Goal: Task Accomplishment & Management: Complete application form

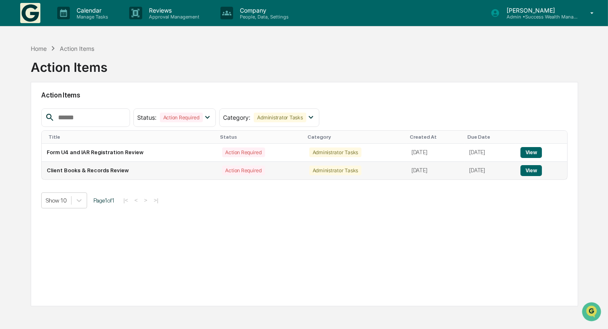
click at [540, 168] on button "View" at bounding box center [530, 170] width 21 height 11
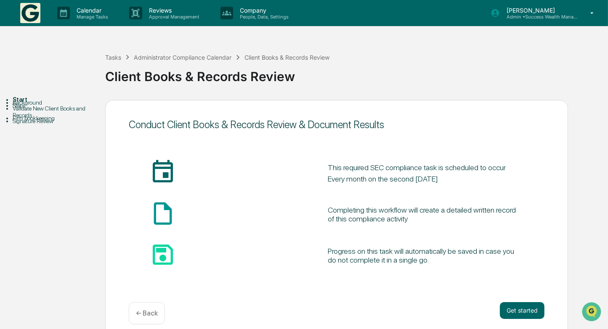
scroll to position [9, 0]
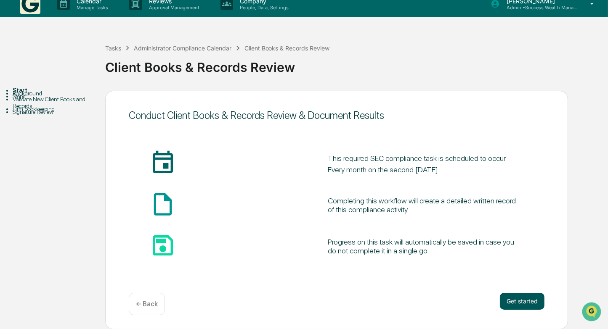
click at [520, 303] on button "Get started" at bounding box center [522, 301] width 45 height 17
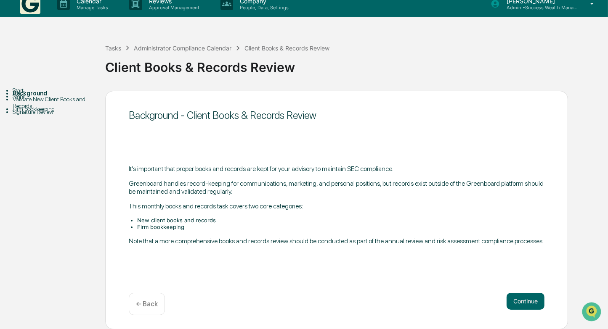
click at [520, 303] on button "Continue" at bounding box center [525, 301] width 38 height 17
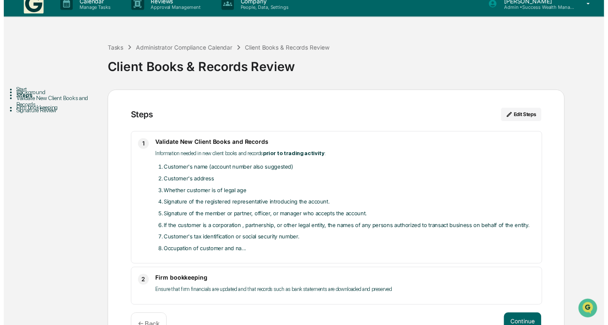
scroll to position [32, 0]
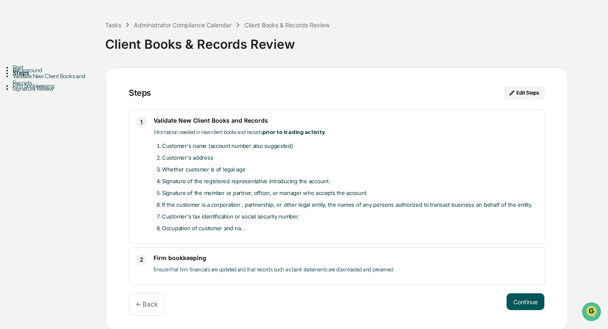
click at [533, 302] on button "Continue" at bounding box center [525, 302] width 38 height 17
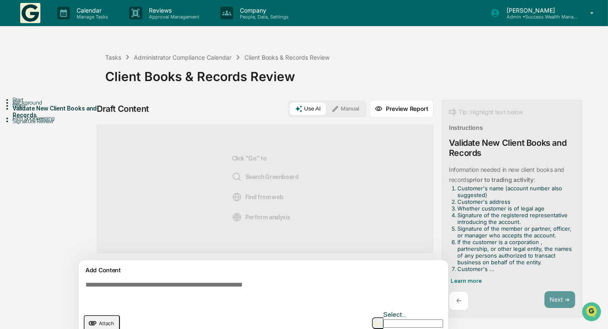
scroll to position [5, 0]
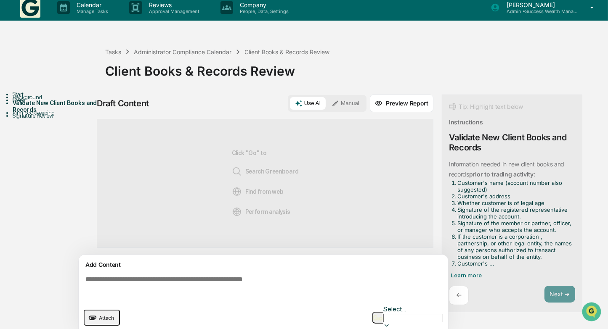
click at [383, 315] on img "button" at bounding box center [378, 317] width 10 height 5
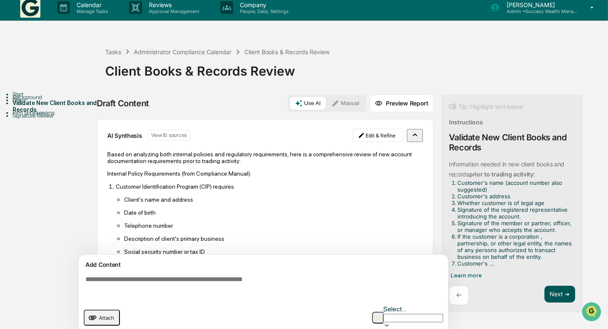
click at [562, 290] on button "Next ➔" at bounding box center [559, 294] width 31 height 17
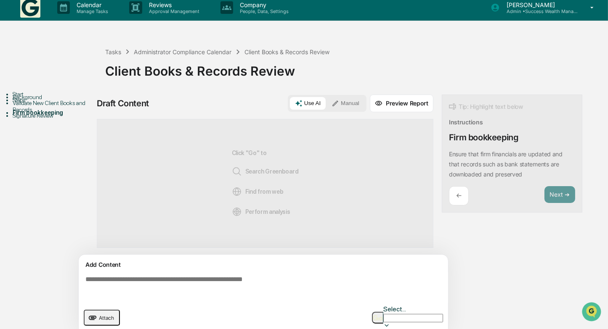
click at [300, 280] on textarea at bounding box center [265, 288] width 366 height 30
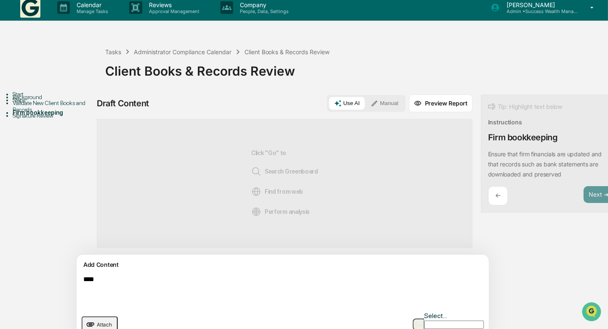
type textarea "****"
click at [365, 103] on button "Manual" at bounding box center [384, 103] width 38 height 13
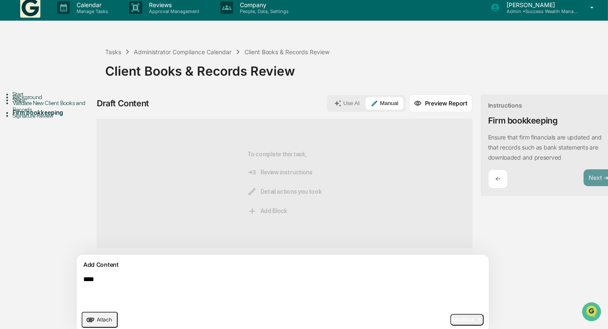
click at [451, 320] on span "Add Block" at bounding box center [467, 320] width 32 height 7
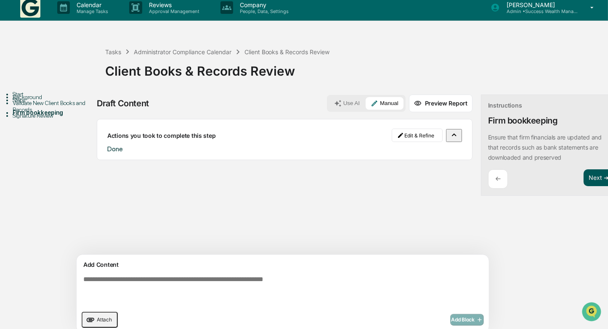
click at [583, 174] on button "Next ➔" at bounding box center [598, 177] width 31 height 17
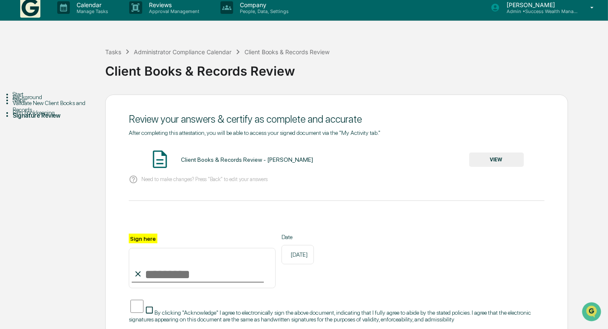
click at [498, 156] on button "VIEW" at bounding box center [496, 160] width 55 height 14
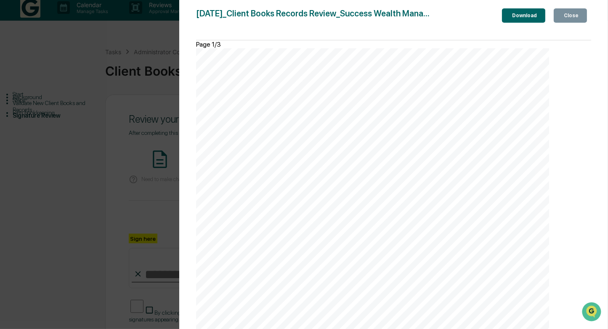
click at [569, 19] on div "Close" at bounding box center [570, 16] width 16 height 6
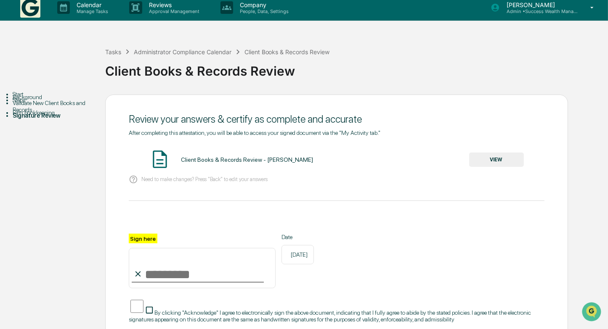
click at [238, 276] on input "Sign here" at bounding box center [202, 268] width 147 height 40
type input "**********"
click at [475, 255] on div "**********" at bounding box center [336, 261] width 415 height 55
click at [86, 302] on div "**********" at bounding box center [303, 238] width 599 height 286
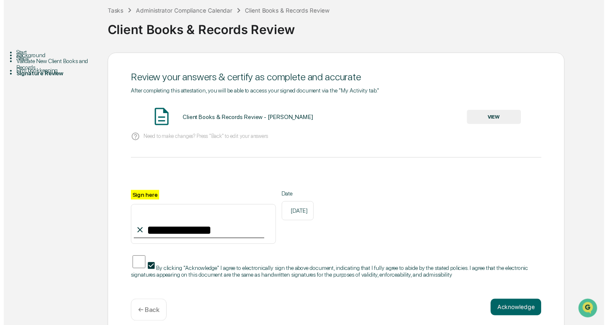
scroll to position [61, 0]
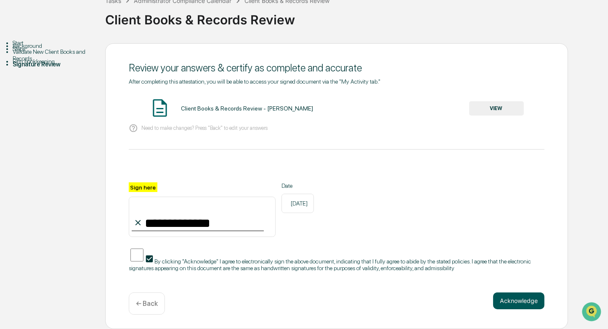
click at [528, 300] on button "Acknowledge" at bounding box center [518, 301] width 51 height 17
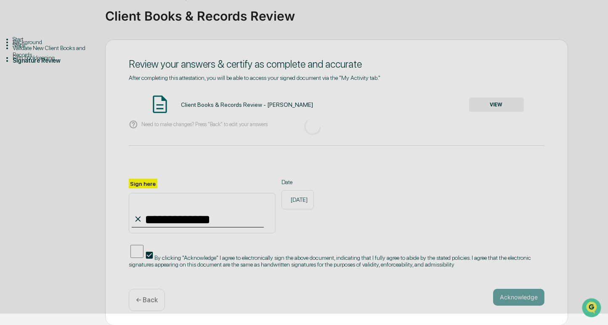
scroll to position [9, 0]
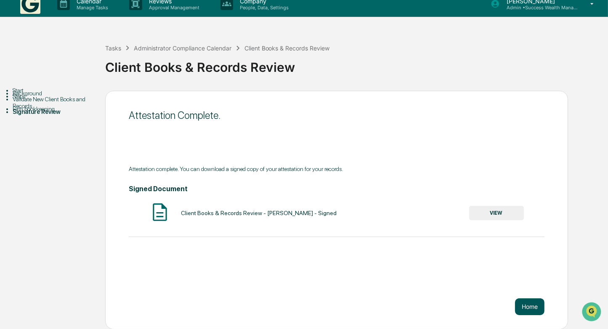
click at [534, 309] on button "Home" at bounding box center [529, 307] width 29 height 17
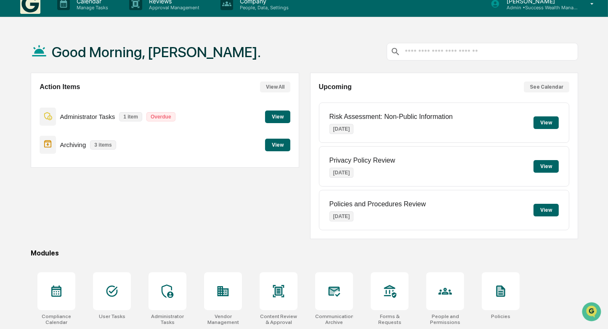
click at [276, 114] on button "View" at bounding box center [277, 117] width 25 height 13
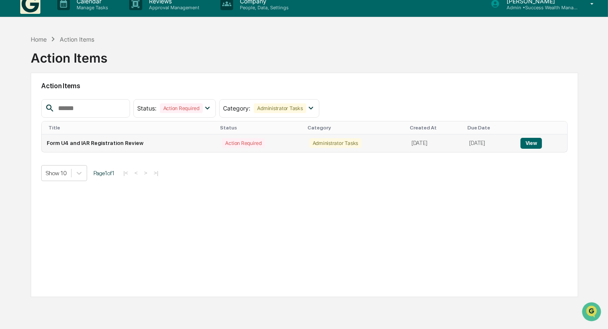
click at [537, 140] on button "View" at bounding box center [530, 143] width 21 height 11
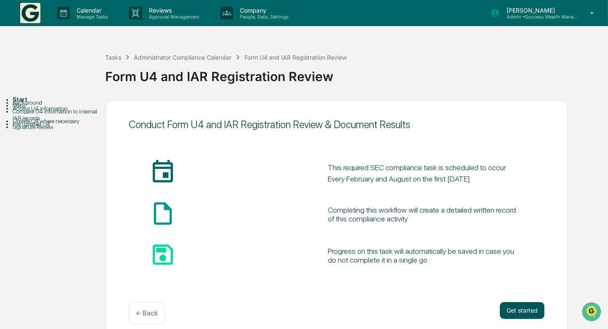
click at [521, 305] on button "Get started" at bounding box center [522, 310] width 45 height 17
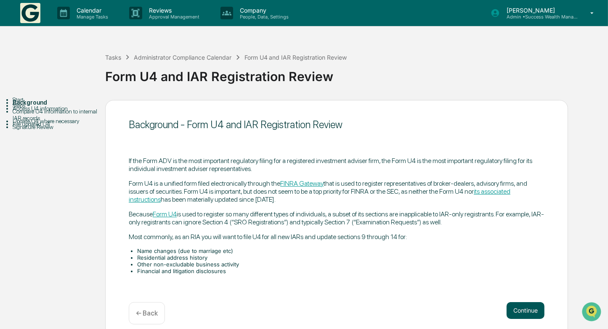
click at [523, 309] on button "Continue" at bounding box center [525, 310] width 38 height 17
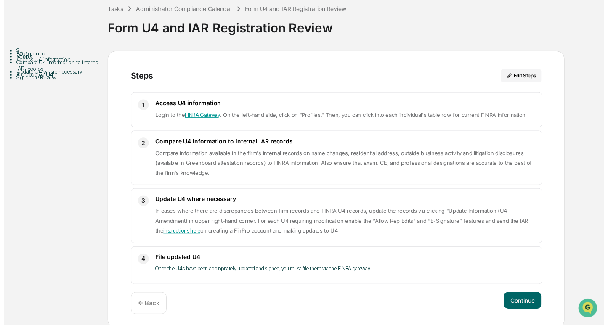
scroll to position [49, 0]
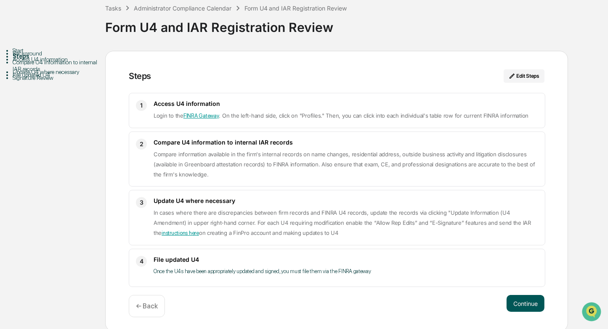
click at [521, 299] on button "Continue" at bounding box center [525, 303] width 38 height 17
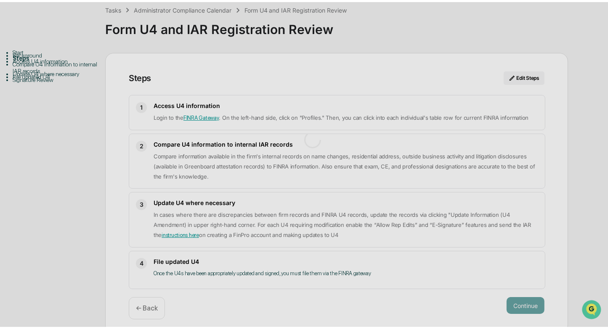
scroll to position [5, 0]
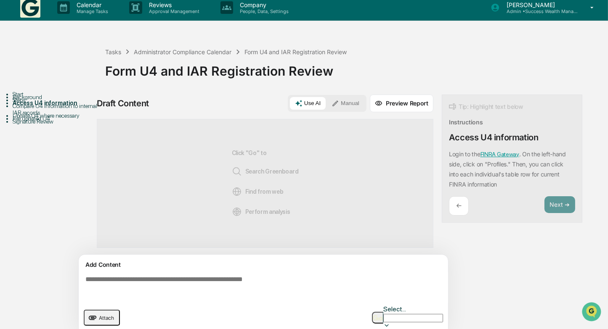
click at [350, 102] on button "Manual" at bounding box center [345, 103] width 38 height 13
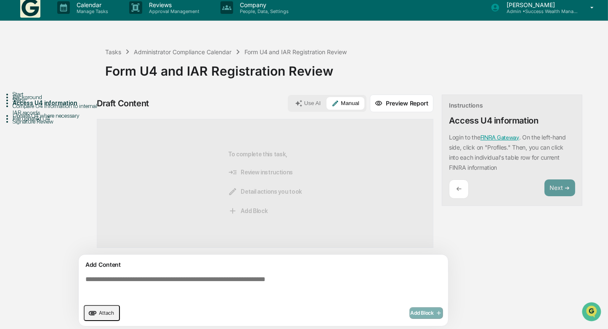
click at [268, 271] on div "Add Content Attach Add Block" at bounding box center [263, 290] width 369 height 71
click at [257, 281] on textarea at bounding box center [265, 288] width 366 height 30
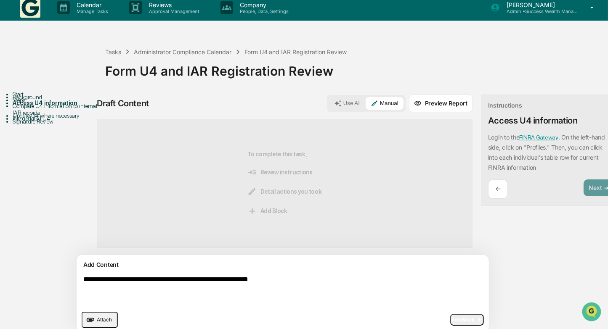
type textarea "**********"
click at [451, 318] on span "Add Block" at bounding box center [467, 320] width 32 height 7
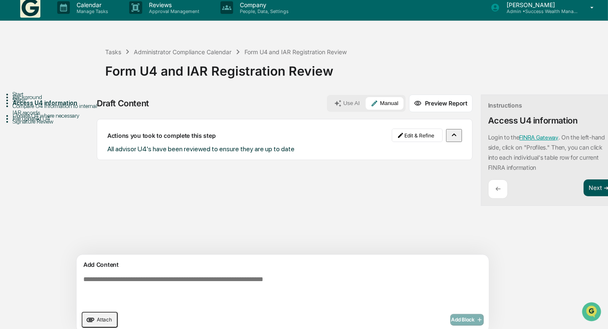
click at [583, 186] on button "Next ➔" at bounding box center [598, 188] width 31 height 17
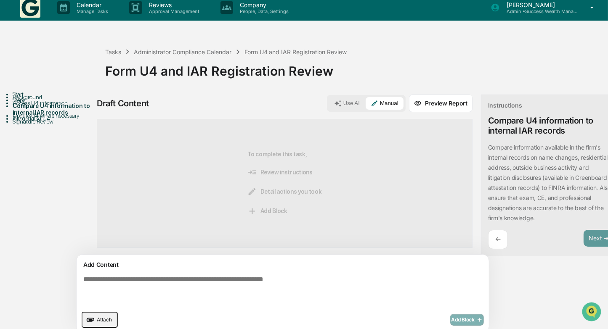
click at [310, 284] on textarea at bounding box center [263, 291] width 366 height 37
type textarea "****"
click at [451, 317] on span "Add Block" at bounding box center [467, 320] width 32 height 7
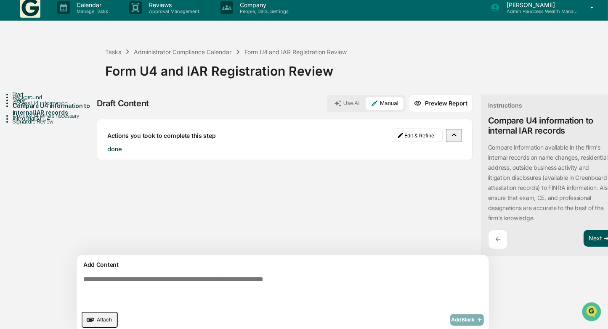
click at [583, 238] on button "Next ➔" at bounding box center [598, 238] width 31 height 17
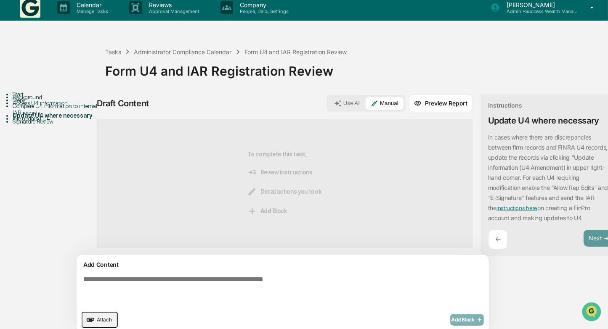
click at [373, 294] on textarea at bounding box center [263, 291] width 366 height 37
type textarea "****"
click at [451, 317] on span "Add Block" at bounding box center [467, 320] width 32 height 7
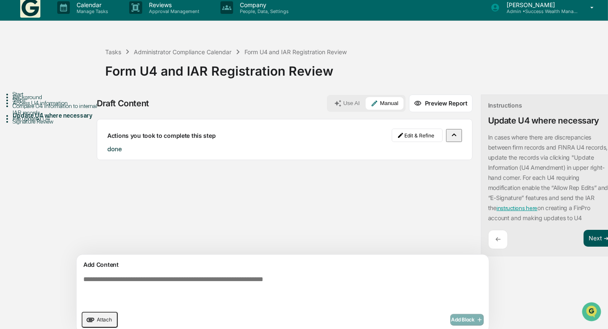
click at [583, 237] on button "Next ➔" at bounding box center [598, 238] width 31 height 17
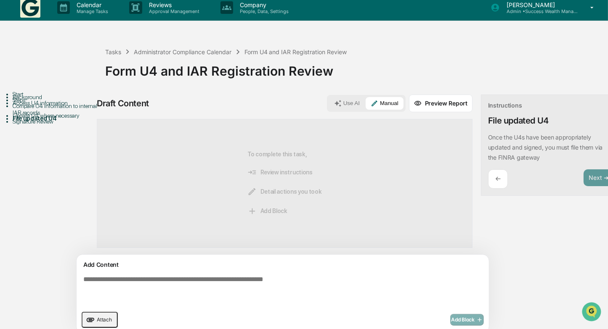
click at [318, 277] on textarea at bounding box center [263, 291] width 366 height 37
type textarea "****"
click at [451, 321] on span "Add Block" at bounding box center [467, 320] width 32 height 7
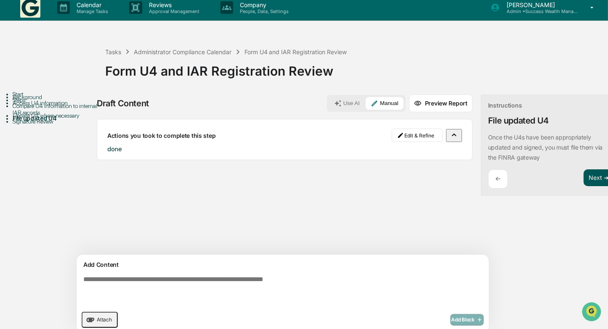
click at [583, 177] on button "Next ➔" at bounding box center [598, 177] width 31 height 17
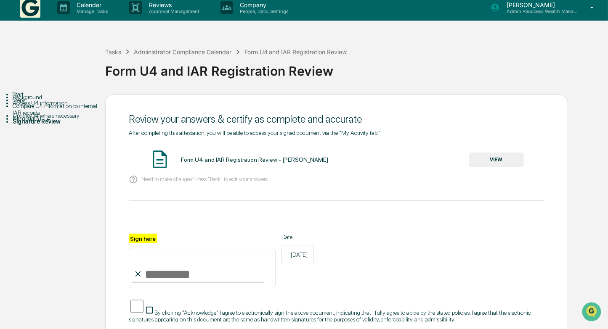
click at [511, 162] on button "VIEW" at bounding box center [496, 160] width 55 height 14
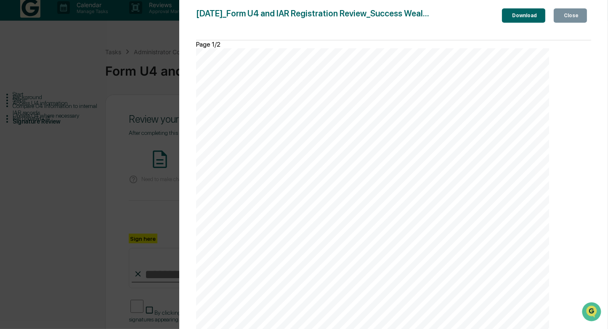
click at [571, 18] on div "Close" at bounding box center [570, 16] width 16 height 6
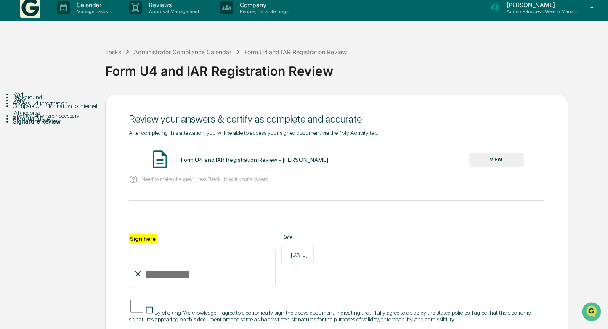
click at [209, 283] on input "Sign here" at bounding box center [202, 268] width 147 height 40
type input "**********"
click at [140, 313] on span "By clicking "Acknowledge" I agree to electronically sign the above document, in…" at bounding box center [330, 316] width 402 height 13
click at [489, 258] on div "**********" at bounding box center [336, 261] width 415 height 55
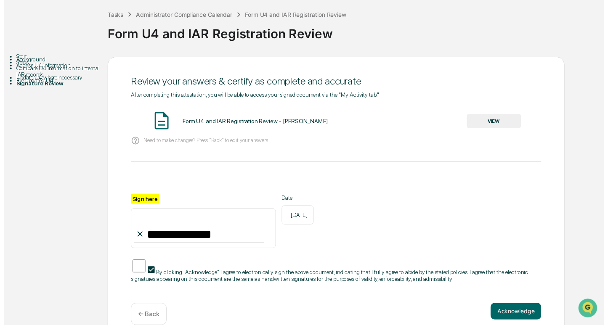
scroll to position [61, 0]
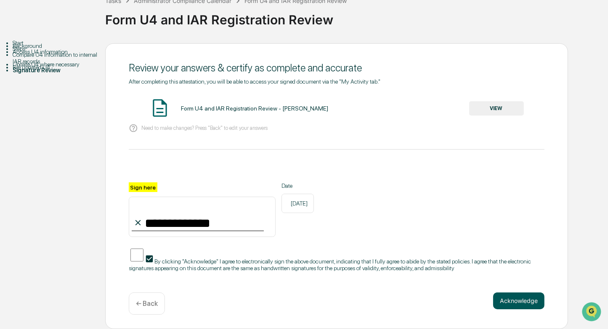
click at [529, 302] on button "Acknowledge" at bounding box center [518, 301] width 51 height 17
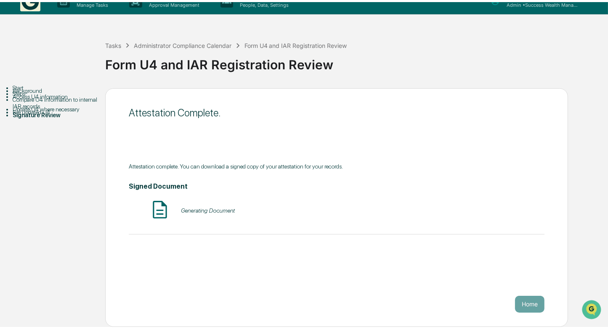
scroll to position [9, 0]
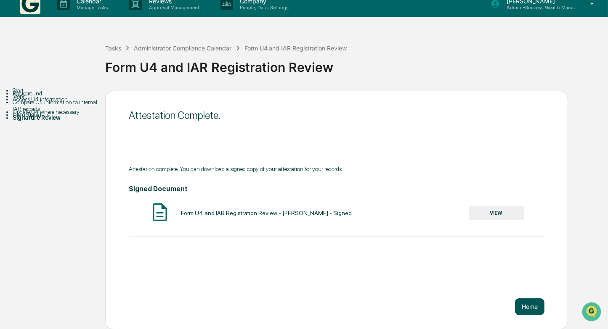
click at [528, 308] on button "Home" at bounding box center [529, 307] width 29 height 17
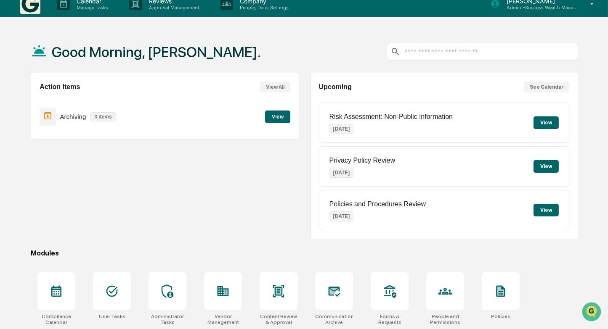
click at [274, 115] on button "View" at bounding box center [277, 117] width 25 height 13
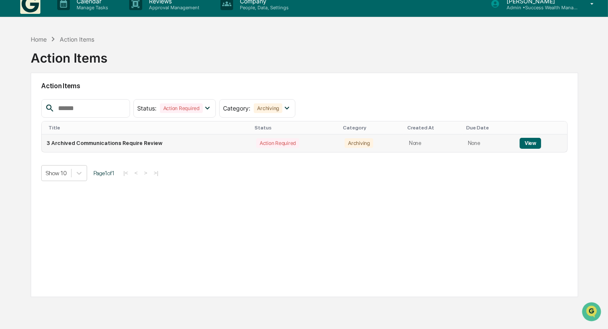
click at [524, 139] on button "View" at bounding box center [529, 143] width 21 height 11
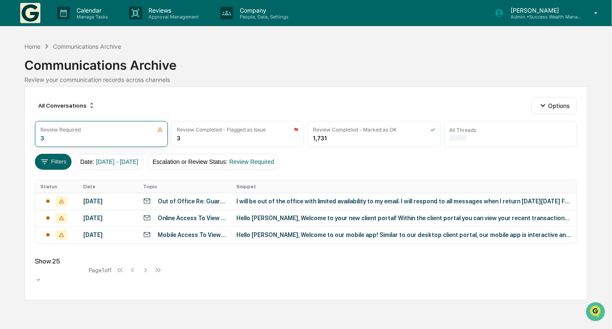
click at [273, 201] on div "I will be out of the office with limited availability to my email. I will respo…" at bounding box center [403, 201] width 335 height 7
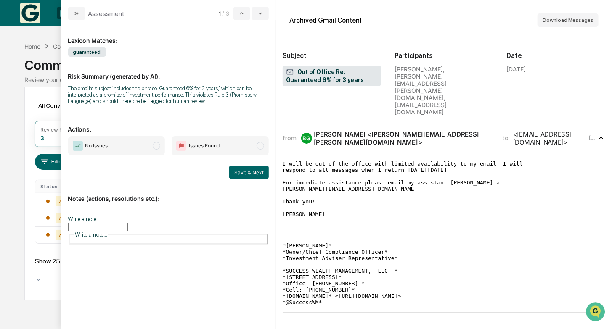
click at [156, 148] on span "modal" at bounding box center [157, 146] width 8 height 8
click at [250, 174] on button "Save & Next" at bounding box center [249, 172] width 40 height 13
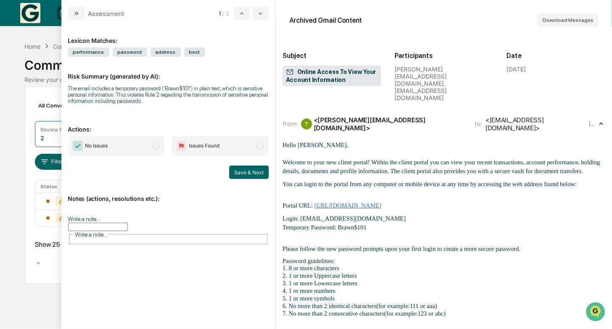
click at [156, 146] on span "modal" at bounding box center [157, 146] width 8 height 8
click at [247, 170] on button "Save & Next" at bounding box center [249, 172] width 40 height 13
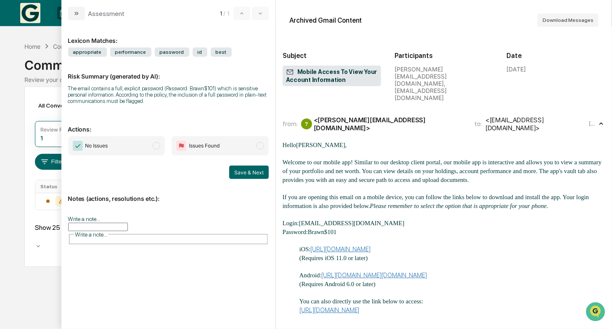
click at [160, 148] on span "modal" at bounding box center [157, 146] width 8 height 8
click at [245, 169] on button "Save & Next" at bounding box center [249, 172] width 40 height 13
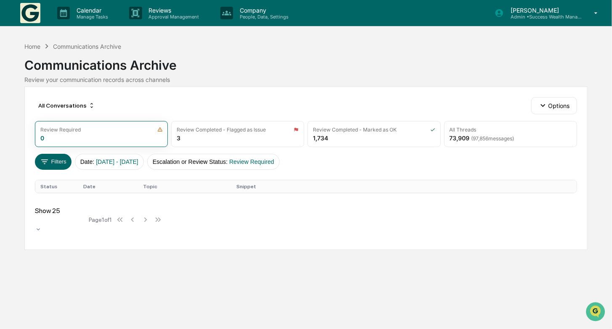
click at [27, 13] on img at bounding box center [30, 13] width 20 height 20
